Goal: Information Seeking & Learning: Learn about a topic

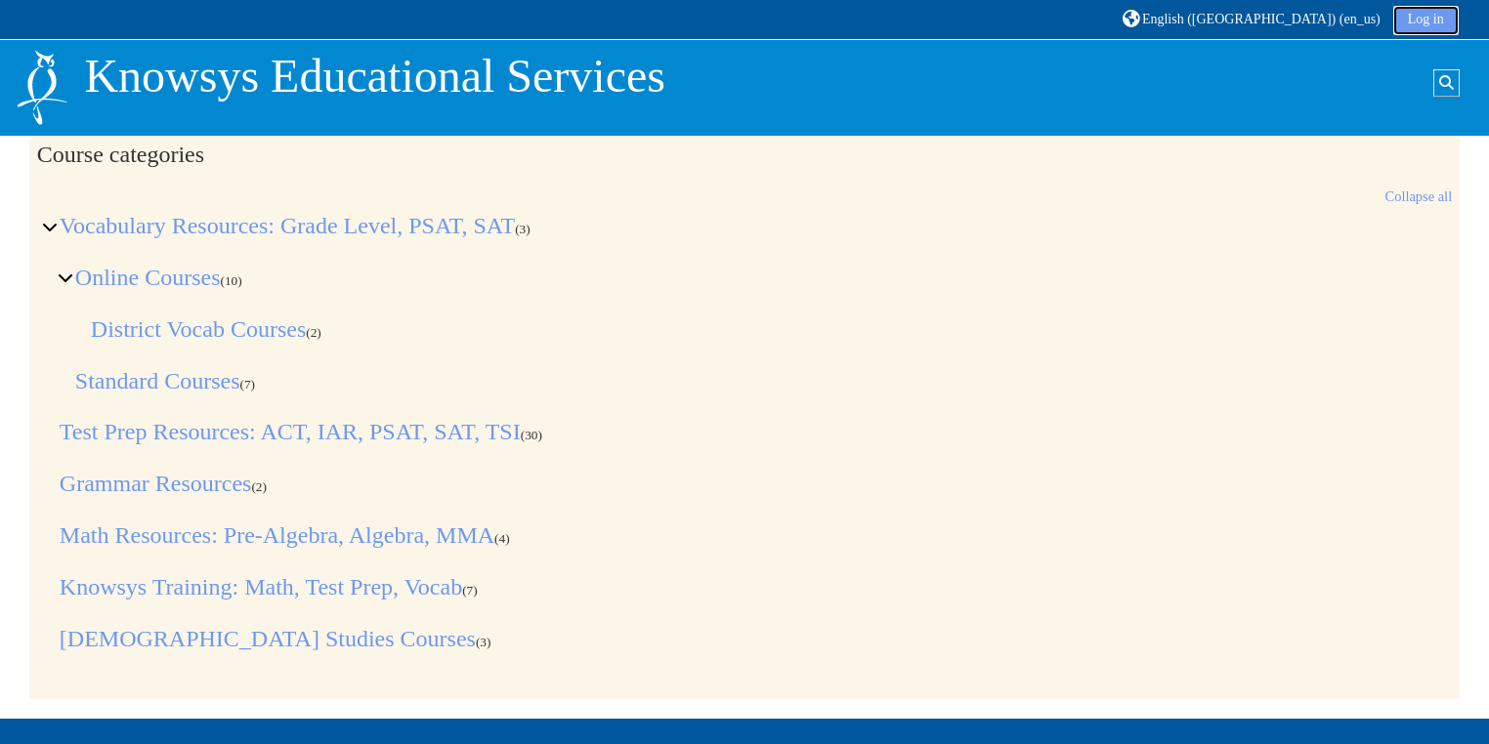
click at [1434, 22] on link "Log in" at bounding box center [1425, 20] width 65 height 29
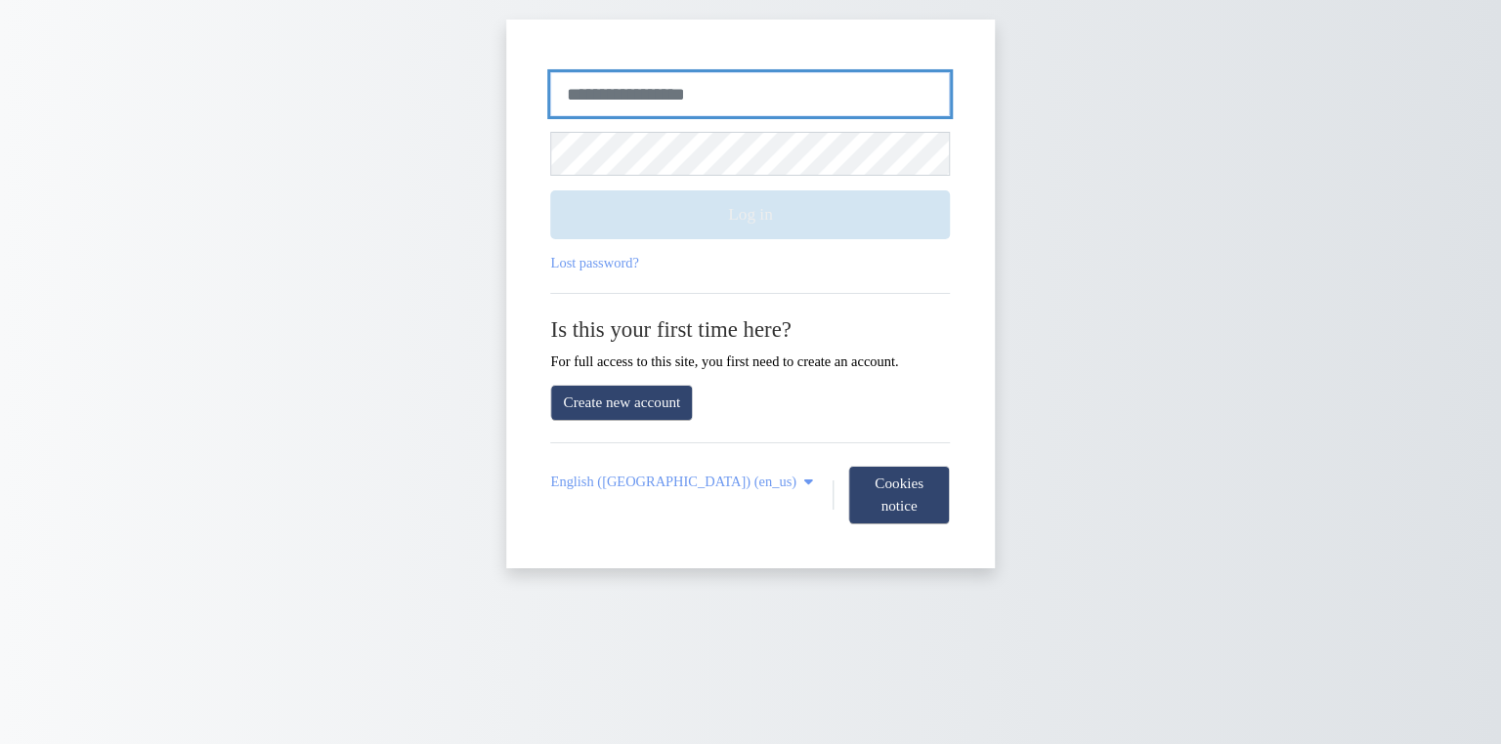
type input "**********"
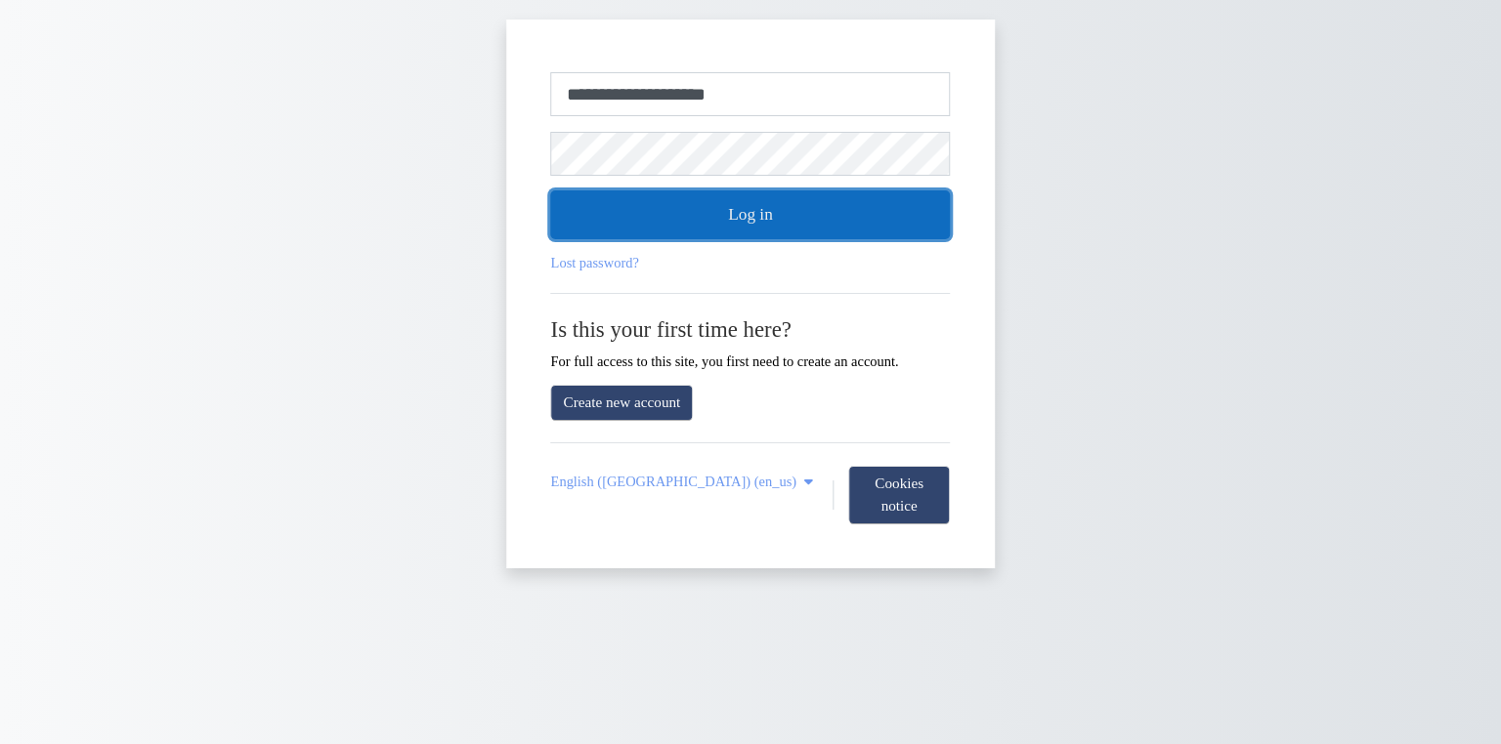
click at [731, 227] on button "Log in" at bounding box center [751, 215] width 400 height 49
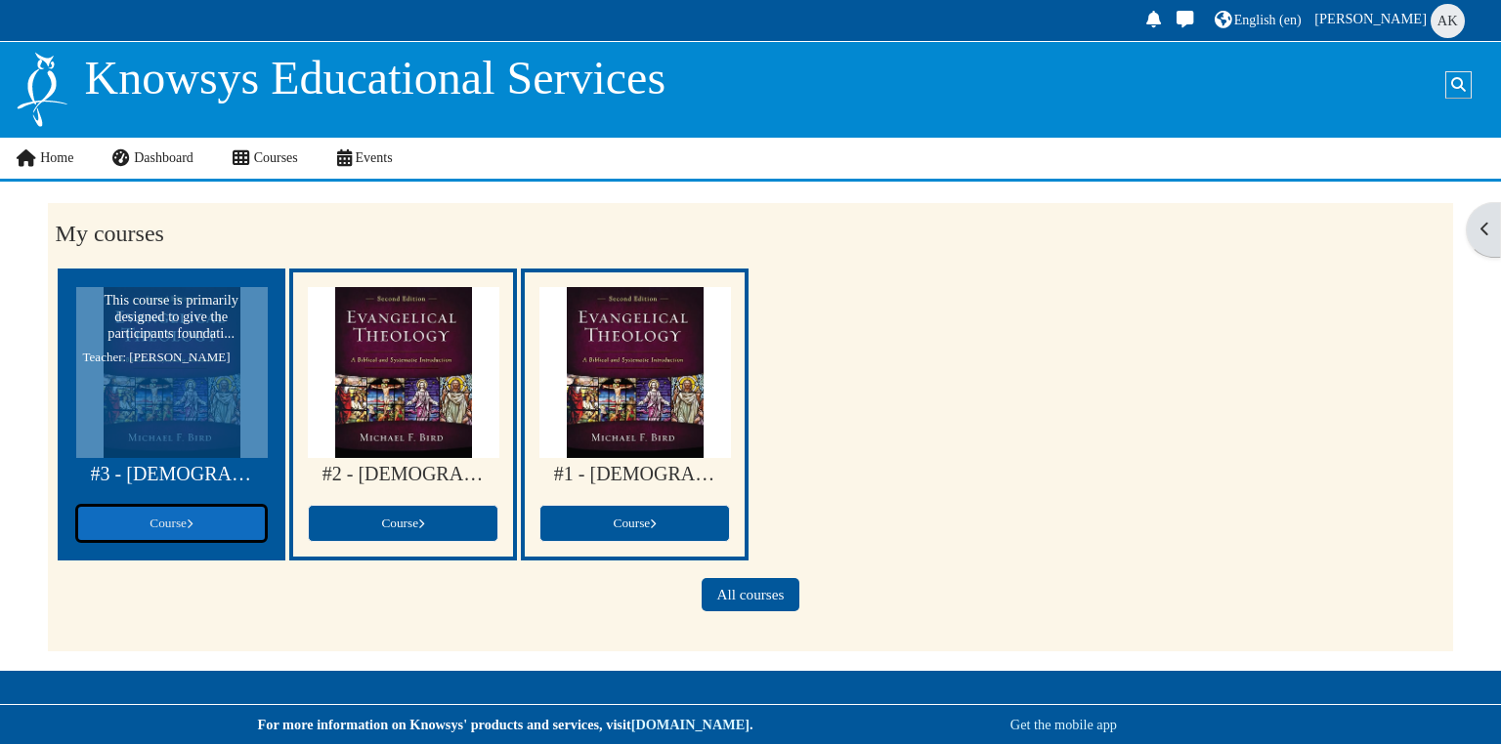
click at [187, 531] on link "Course" at bounding box center [171, 523] width 191 height 37
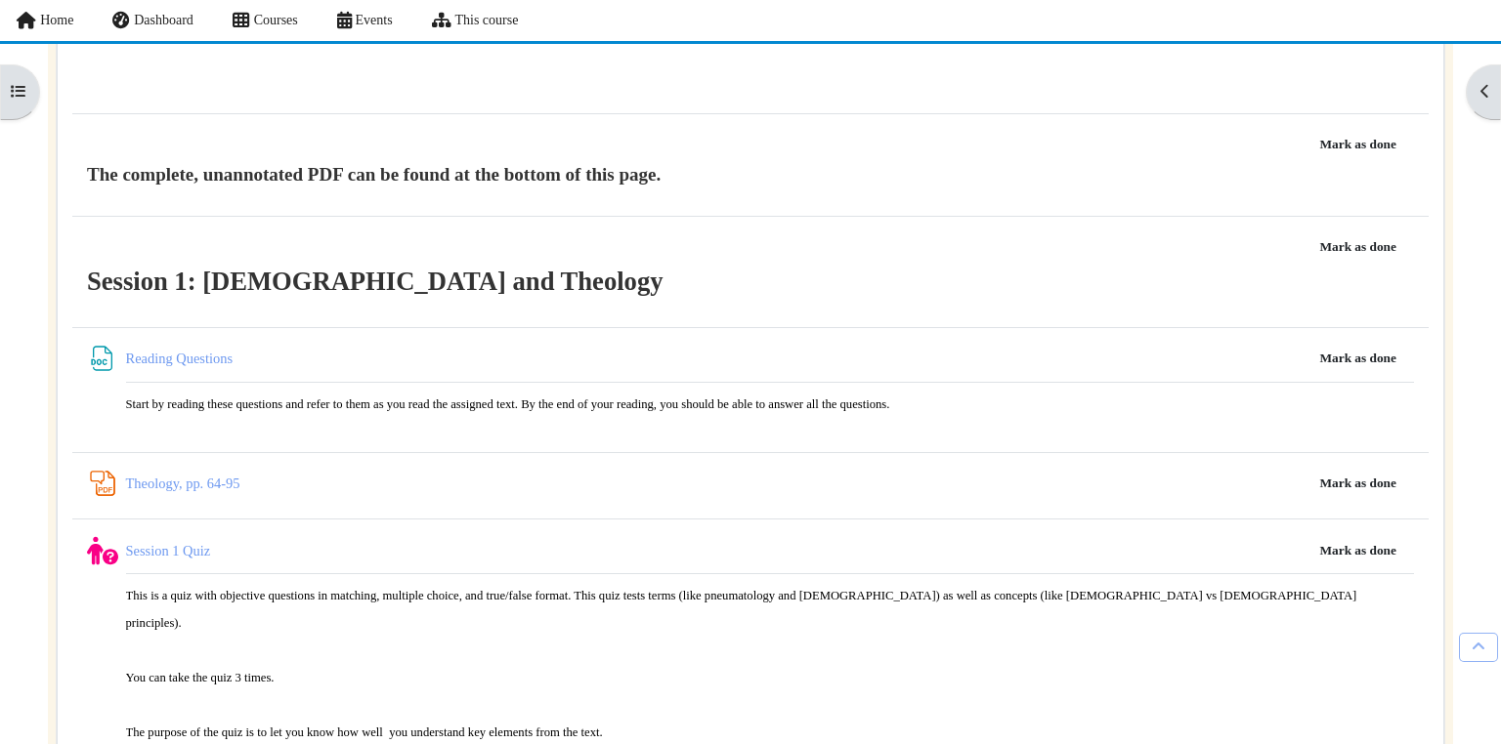
scroll to position [1941, 0]
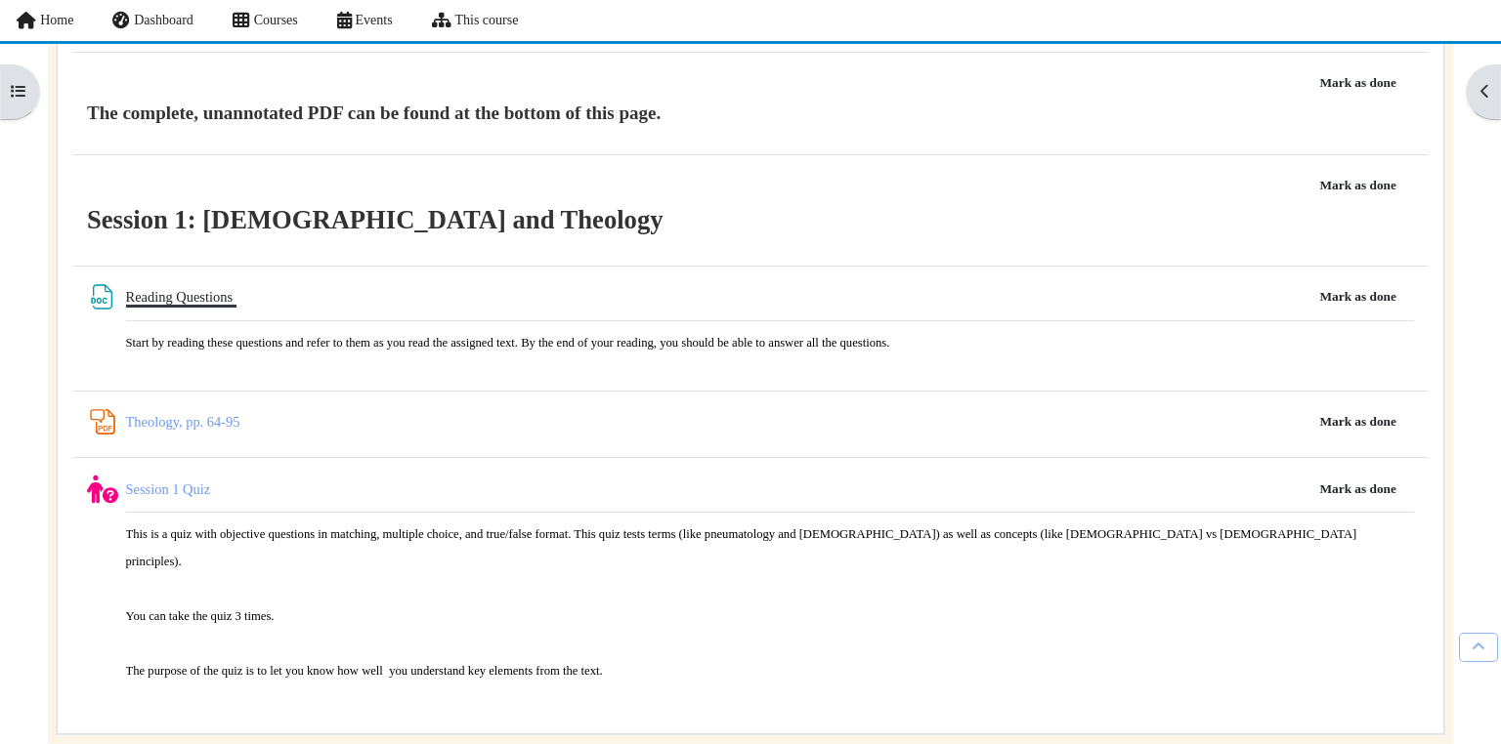
click at [219, 291] on link "Reading Questions File" at bounding box center [181, 297] width 110 height 16
click at [172, 419] on link "Theology, pp. 64-95 PDF Annotation" at bounding box center [183, 422] width 114 height 16
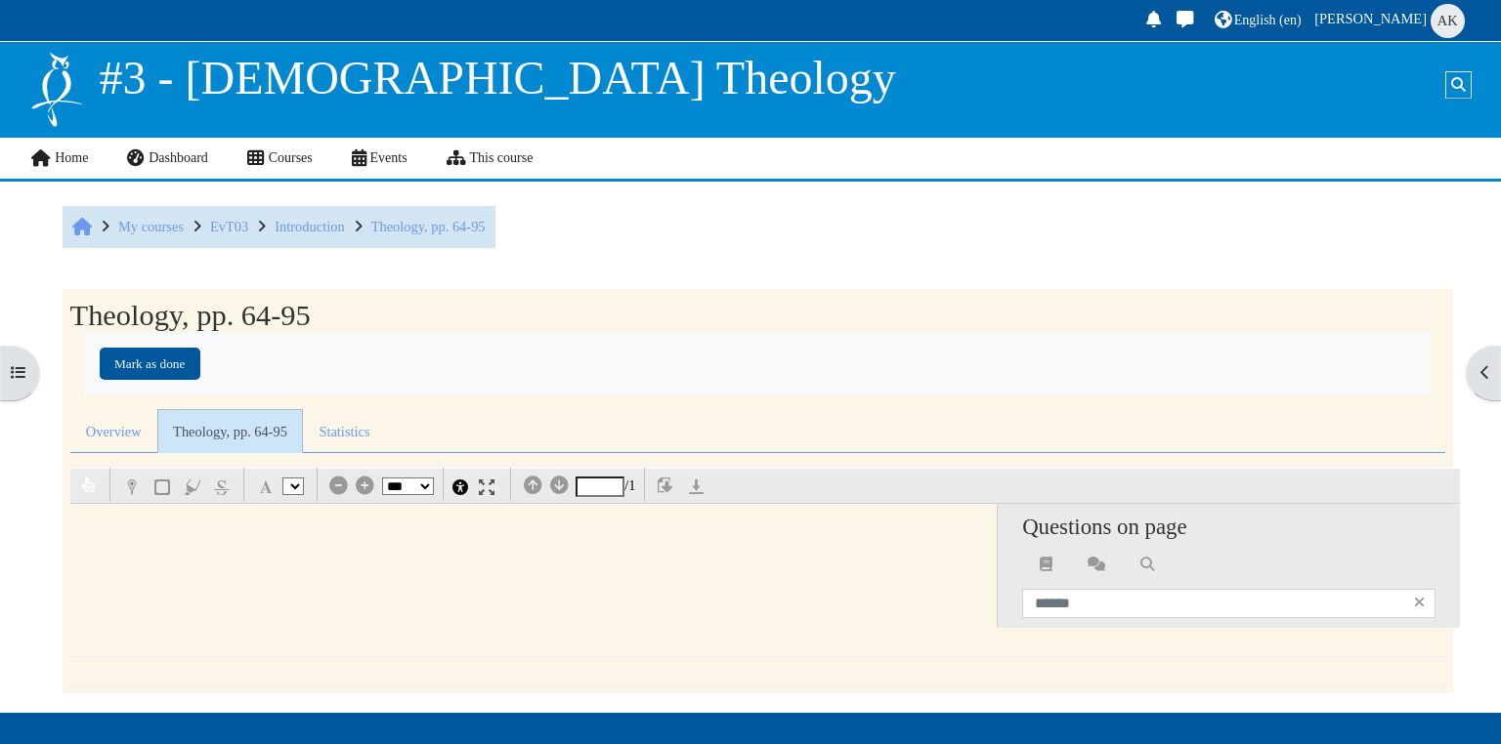
select select "*"
select select "**"
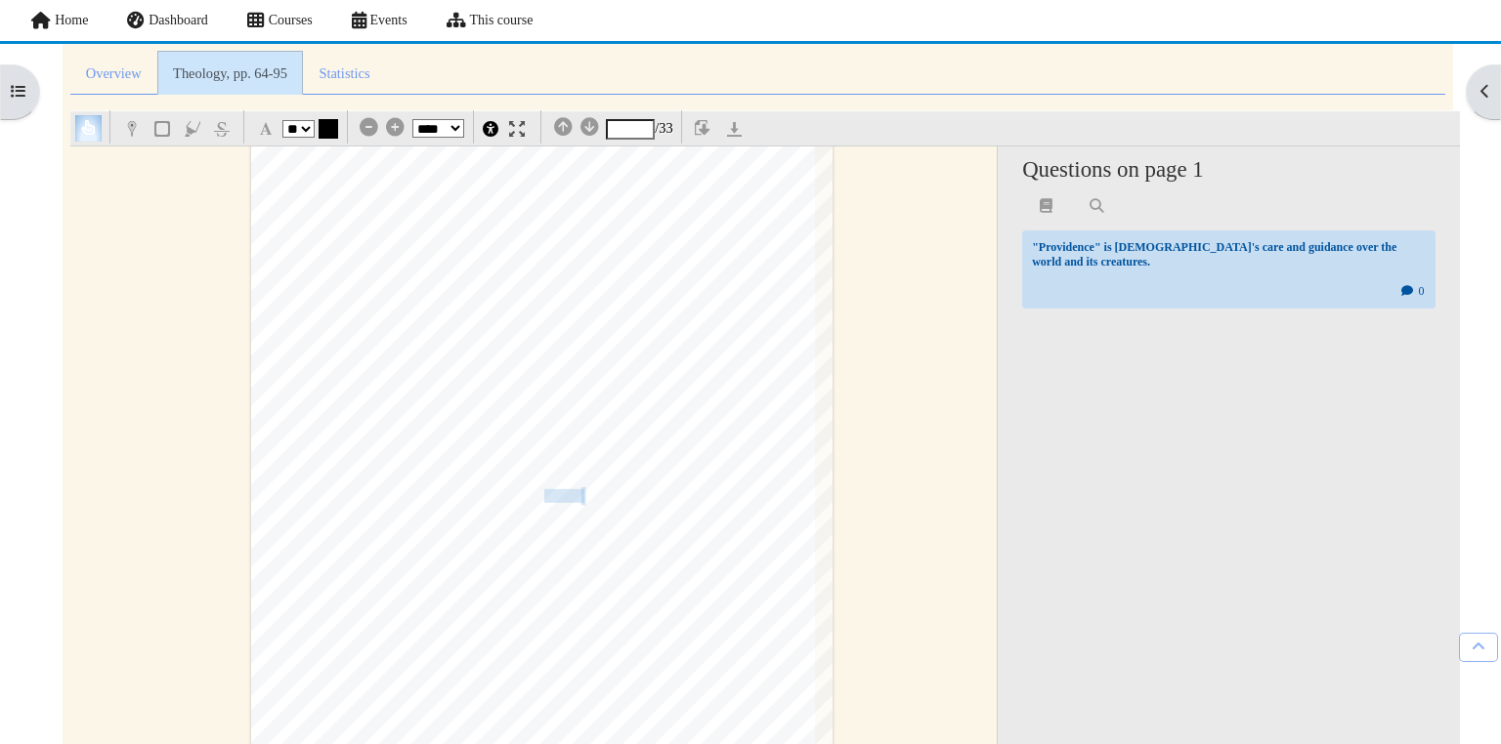
scroll to position [956, 0]
drag, startPoint x: 296, startPoint y: 526, endPoint x: 267, endPoint y: 485, distance: 50.4
click at [267, 485] on div "66 Prolegomena [DEMOGRAPHIC_DATA], because humans suppress the truth in unright…" at bounding box center [541, 477] width 581 height 823
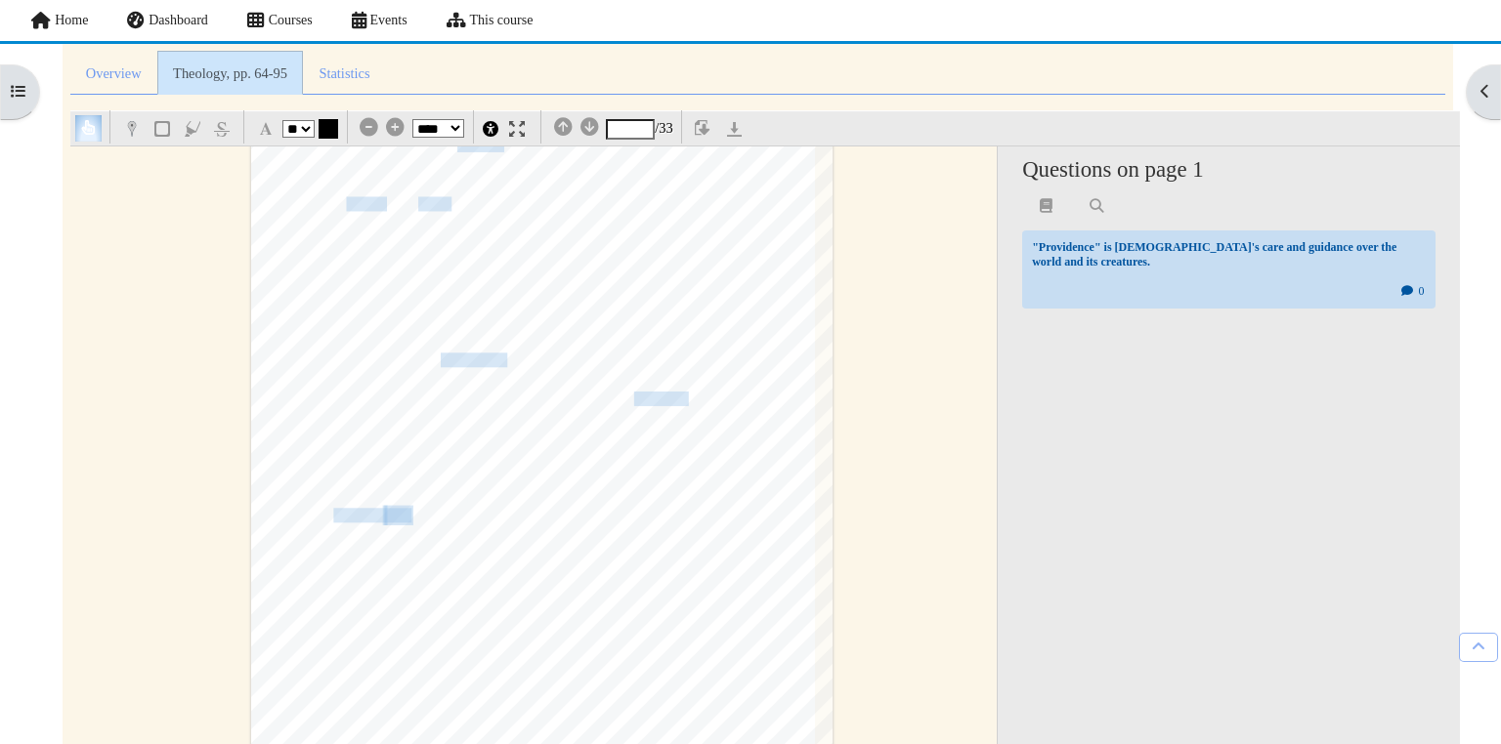
click at [529, 463] on div "66 Prolegomena [DEMOGRAPHIC_DATA], because humans suppress the truth in unright…" at bounding box center [541, 477] width 581 height 823
click at [386, 382] on span "with" at bounding box center [398, 387] width 25 height 14
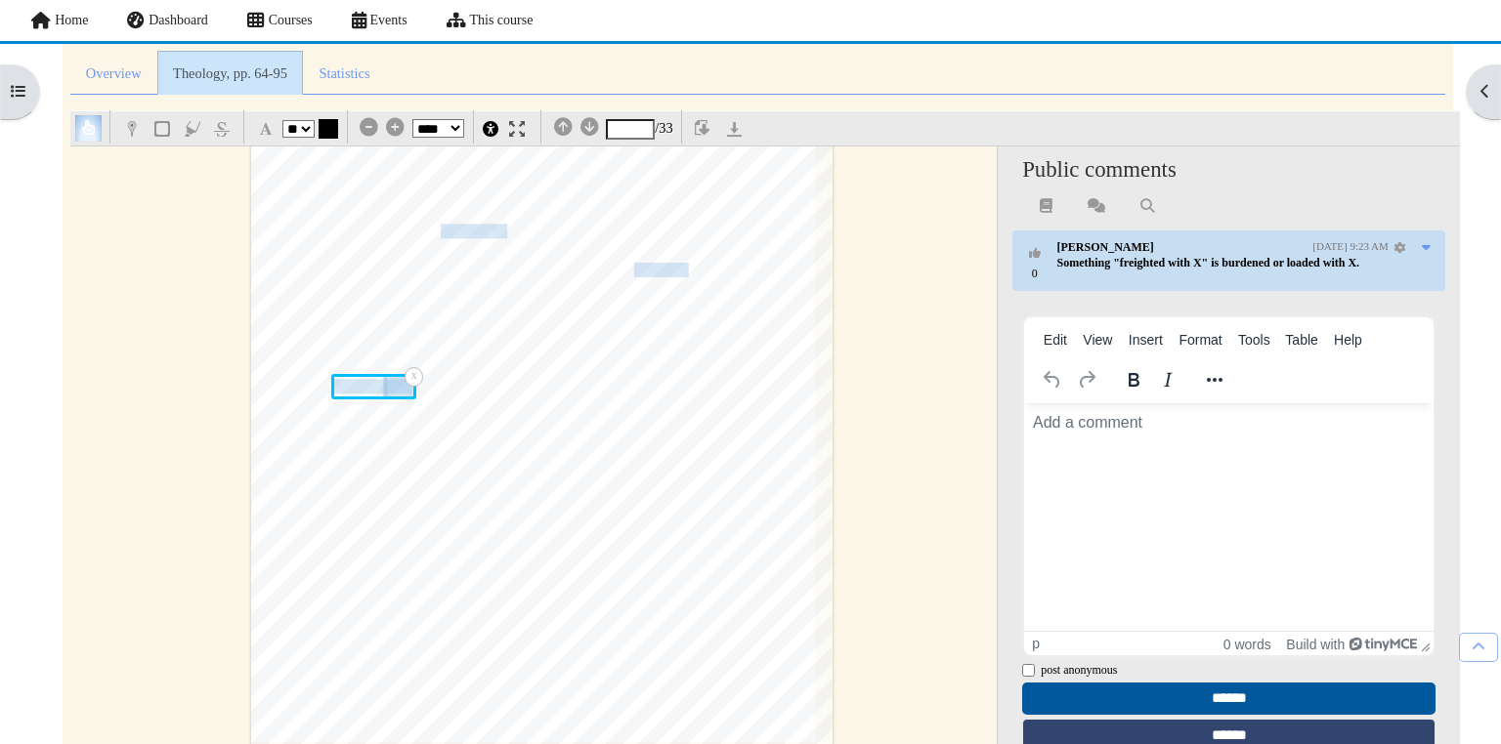
scroll to position [0, 0]
click at [635, 559] on span "perceived and constructed differently by artists, scientists, explorers, tribal…" at bounding box center [541, 562] width 581 height 19
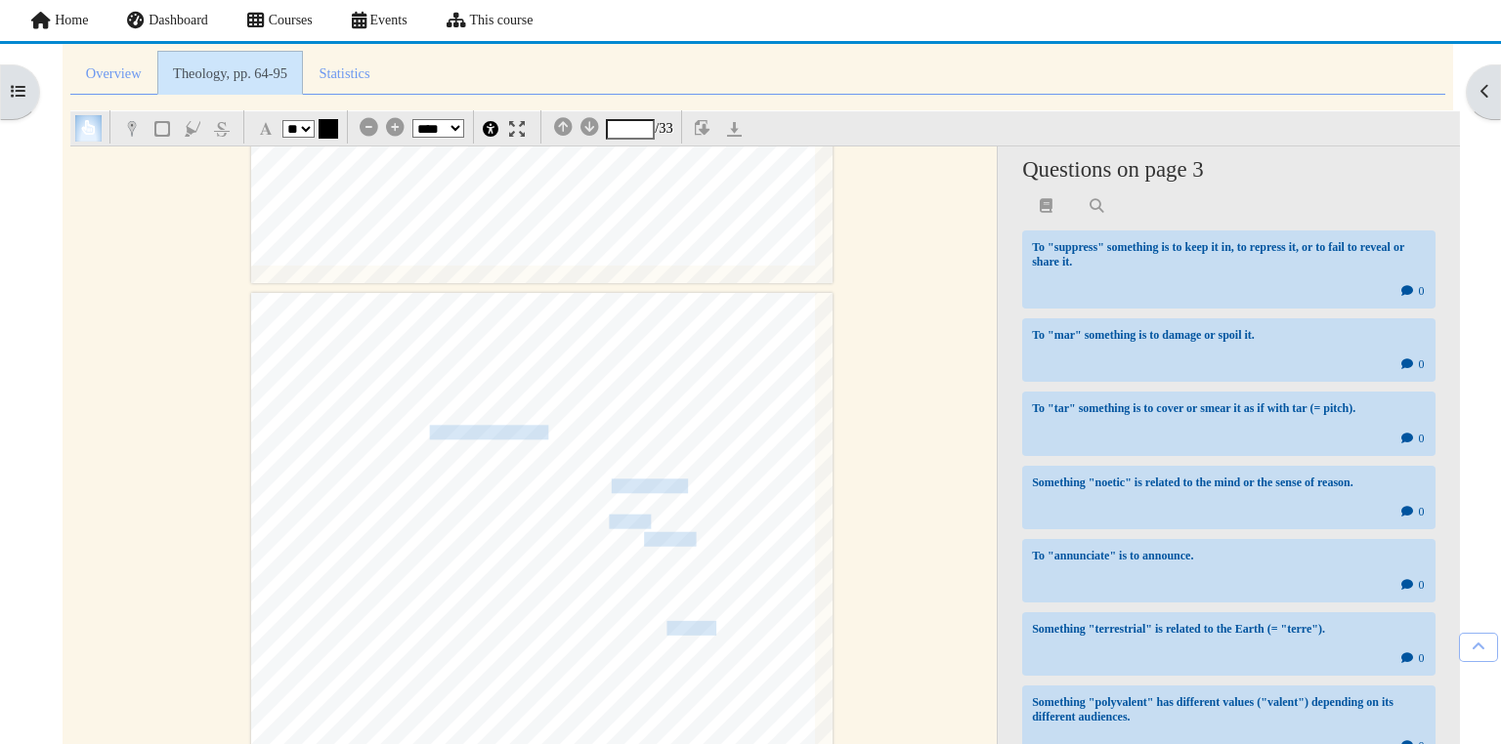
scroll to position [2364, 0]
type input "*"
click at [395, 128] on icon at bounding box center [395, 127] width 19 height 1
select select "****"
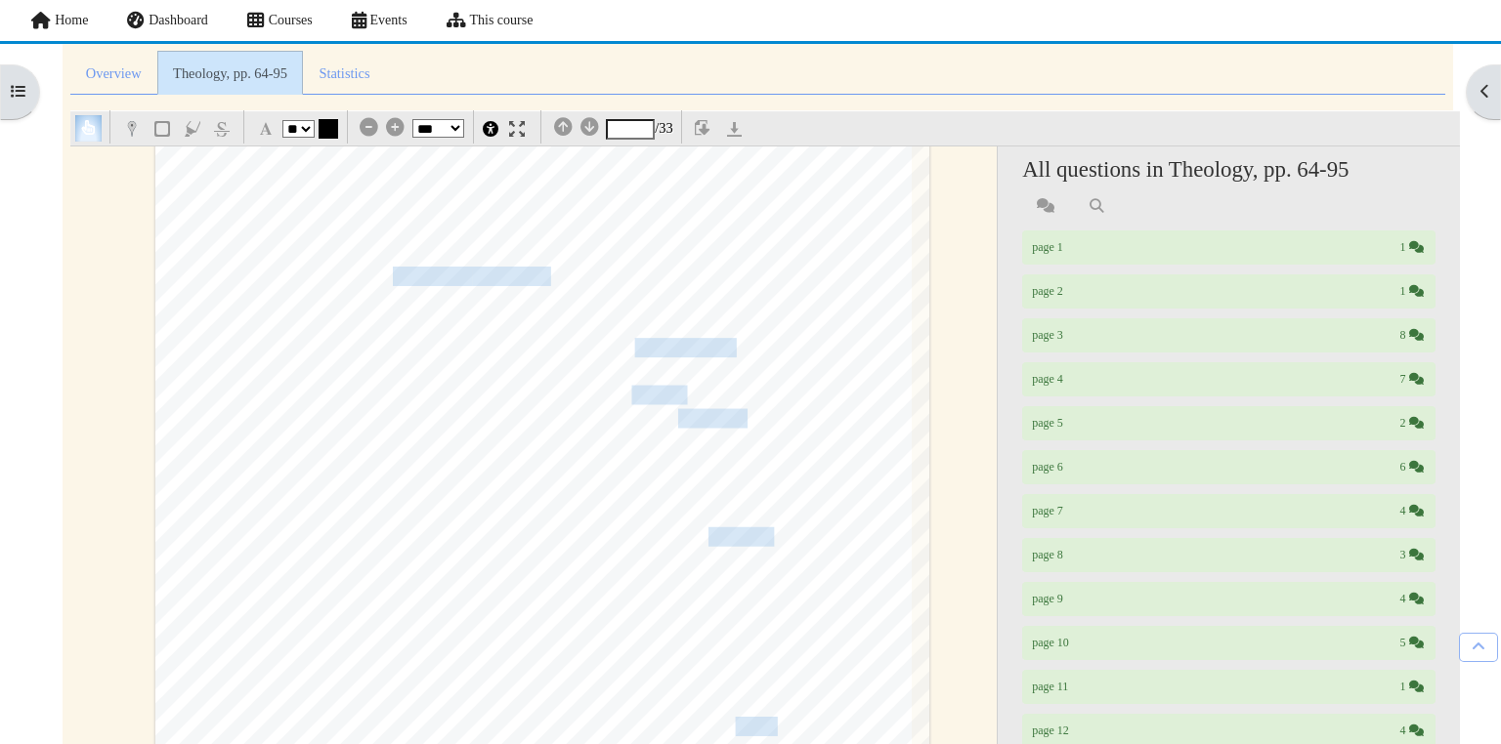
scroll to position [3389, 0]
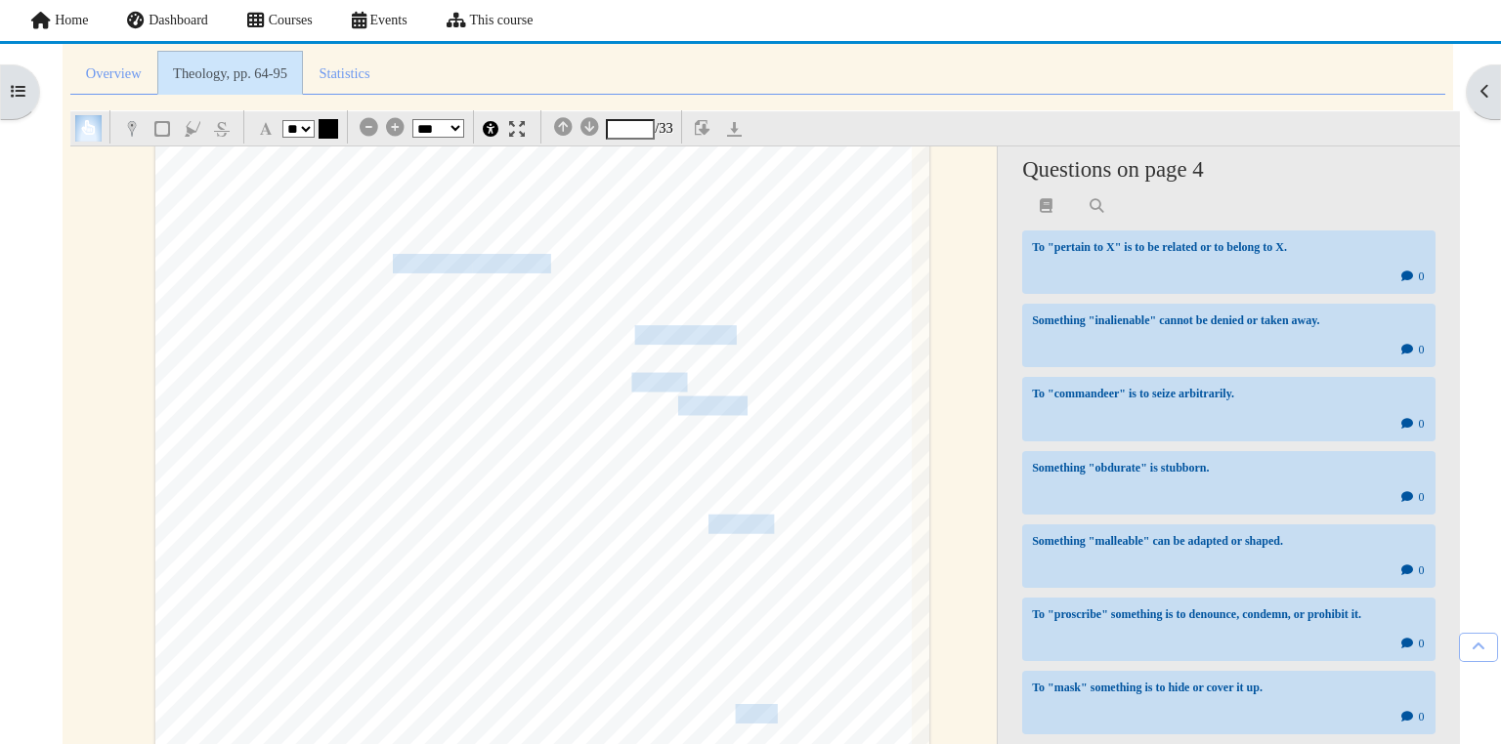
click at [691, 326] on span "widely commandeered, critics imag-" at bounding box center [756, 335] width 345 height 23
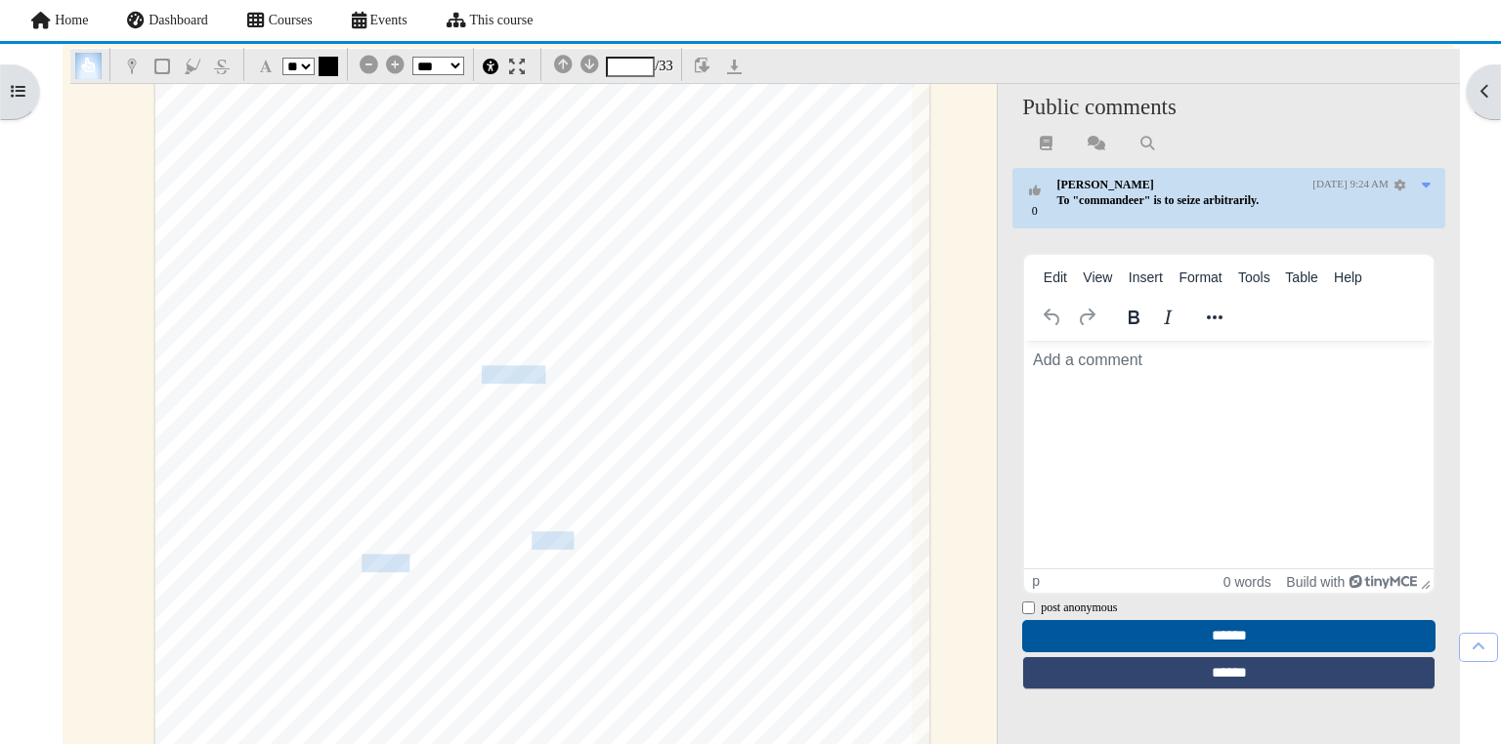
scroll to position [281, 0]
click at [524, 66] on img at bounding box center [517, 68] width 16 height 16
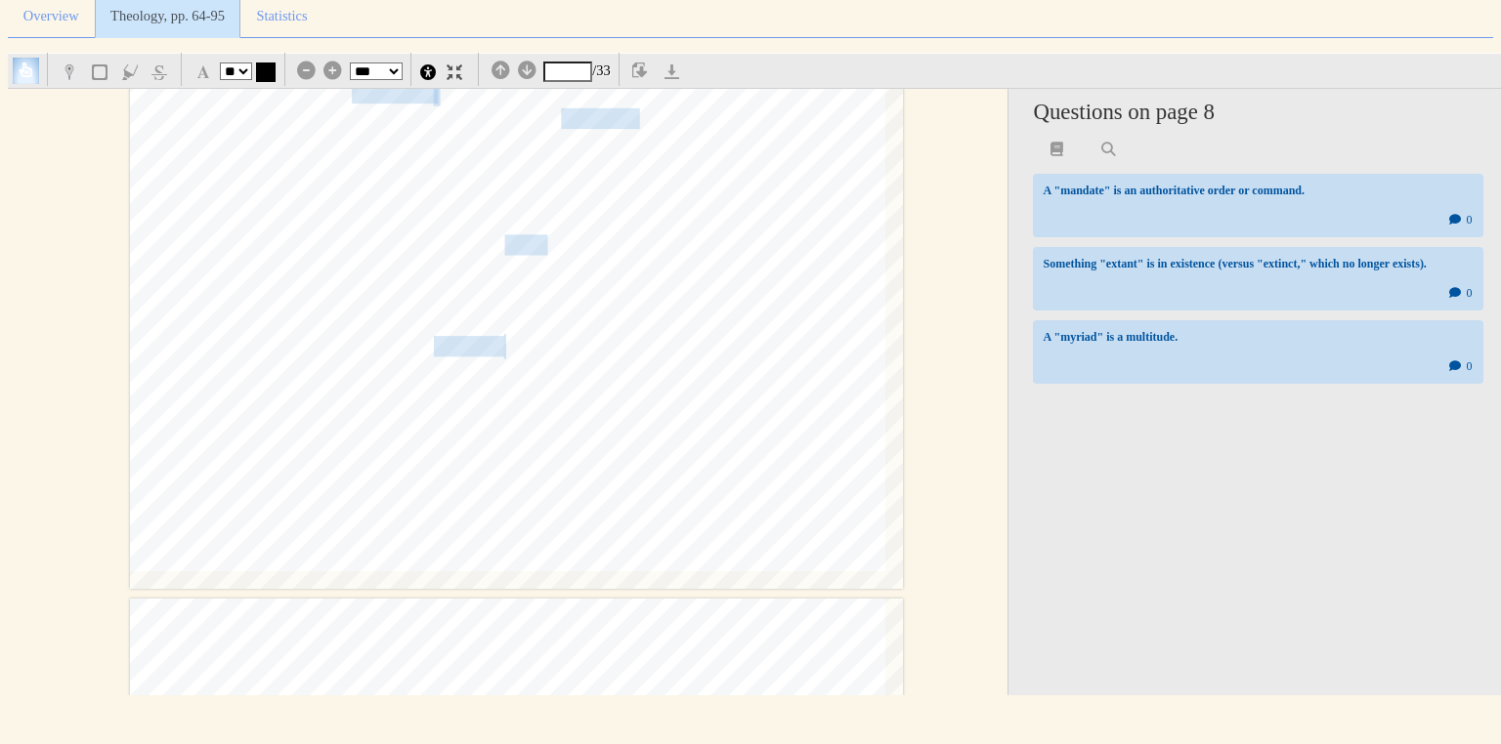
scroll to position [9435, 0]
type input "**"
